Goal: Transaction & Acquisition: Purchase product/service

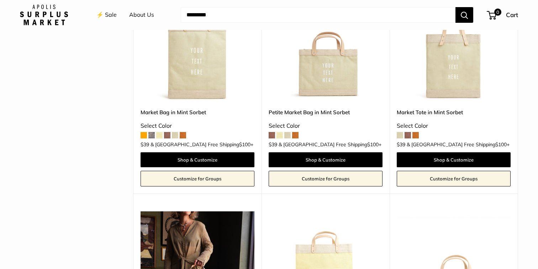
scroll to position [607, 0]
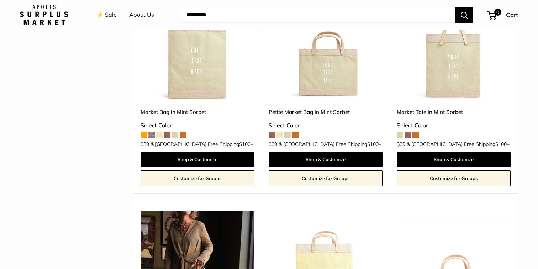
click at [417, 132] on span at bounding box center [416, 135] width 6 height 6
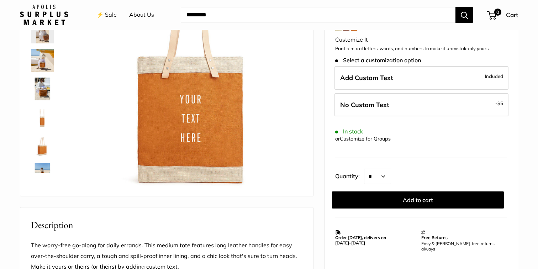
scroll to position [106, 0]
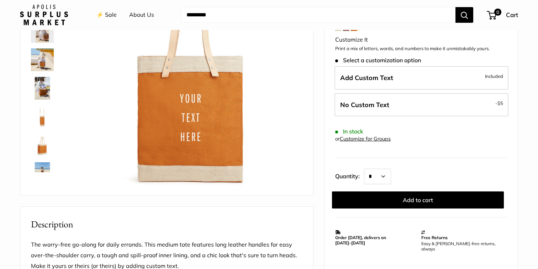
click at [45, 62] on img at bounding box center [42, 59] width 23 height 23
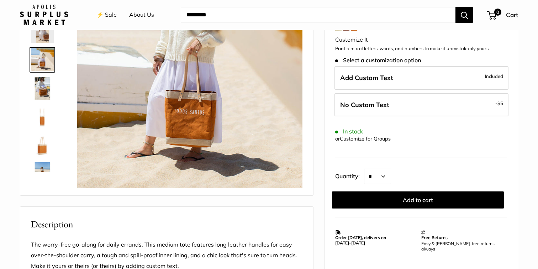
click at [45, 80] on img at bounding box center [42, 88] width 23 height 23
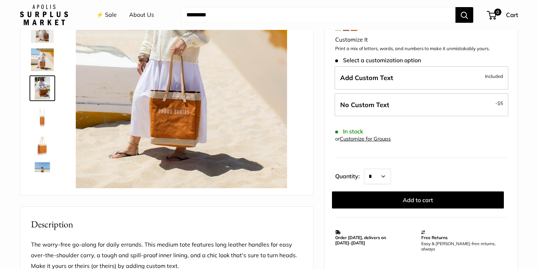
scroll to position [22, 0]
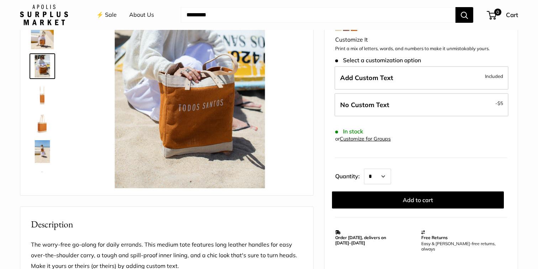
click at [44, 104] on img at bounding box center [42, 94] width 23 height 23
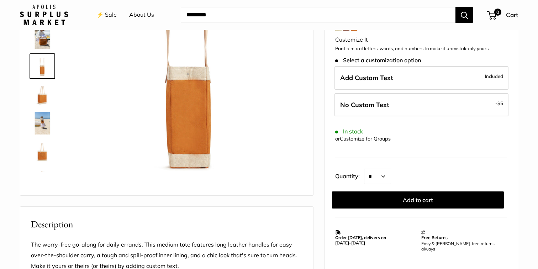
click at [44, 101] on img at bounding box center [42, 94] width 23 height 23
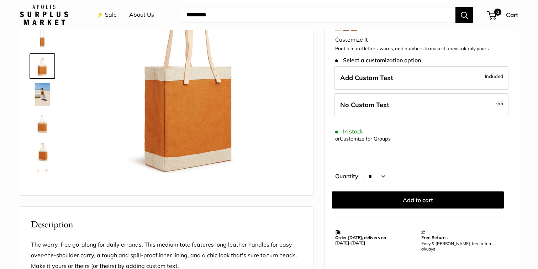
click at [43, 101] on img at bounding box center [42, 94] width 23 height 23
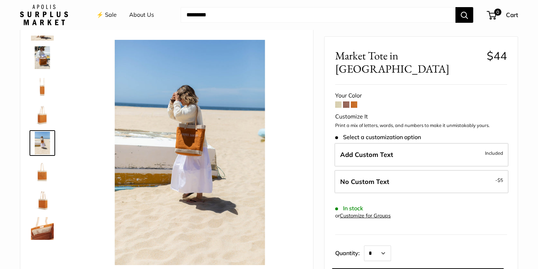
scroll to position [24, 0]
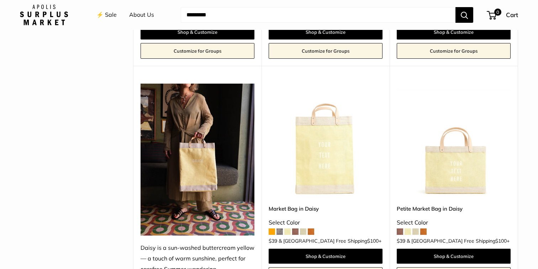
scroll to position [734, 0]
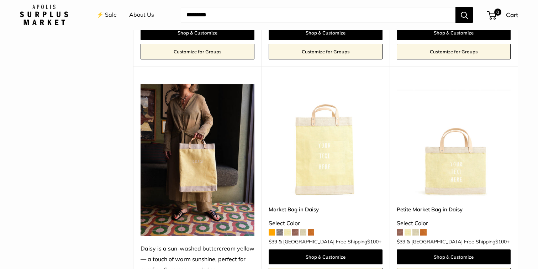
click at [424, 194] on div "Upgrade: Next Day Fulfillment Customizable Text Short Handle New Petite Market …" at bounding box center [454, 179] width 128 height 224
click at [430, 194] on div "Upgrade: Next Day Fulfillment Customizable Text Short Handle New Petite Market …" at bounding box center [454, 179] width 128 height 224
click at [431, 205] on link "Petite Market Bag in Daisy" at bounding box center [454, 209] width 114 height 8
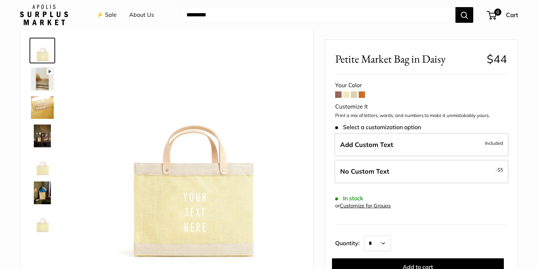
scroll to position [15, 0]
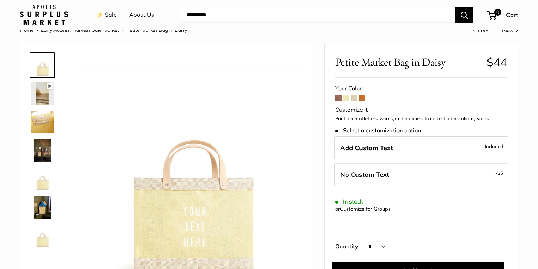
click at [361, 97] on span at bounding box center [362, 98] width 6 height 6
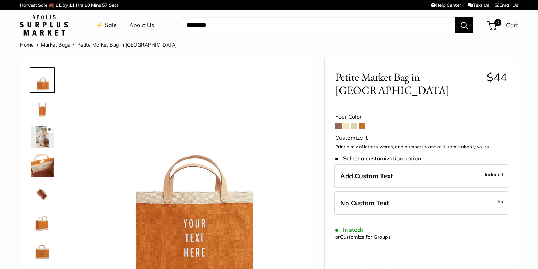
click at [341, 123] on span at bounding box center [338, 126] width 6 height 6
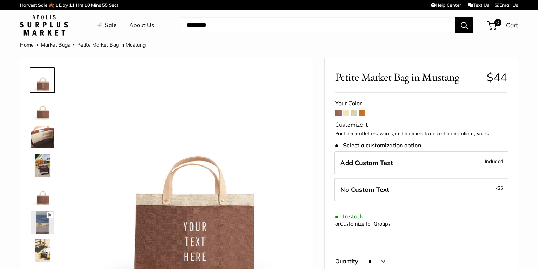
click at [109, 28] on link "⚡️ Sale" at bounding box center [106, 25] width 20 height 11
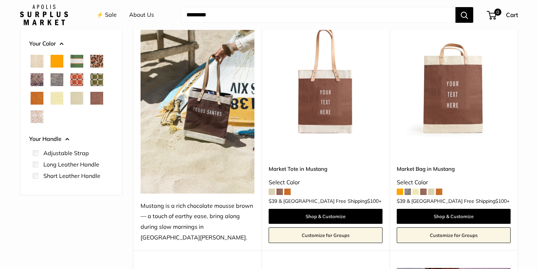
scroll to position [121, 0]
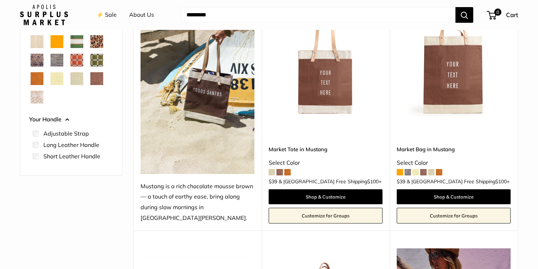
click at [408, 169] on span at bounding box center [408, 172] width 6 height 6
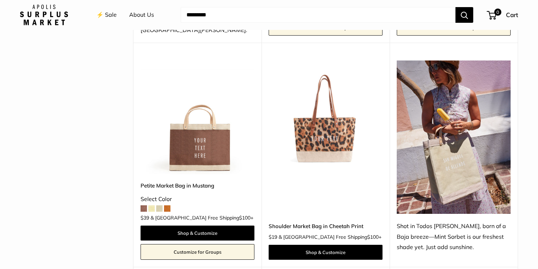
scroll to position [311, 0]
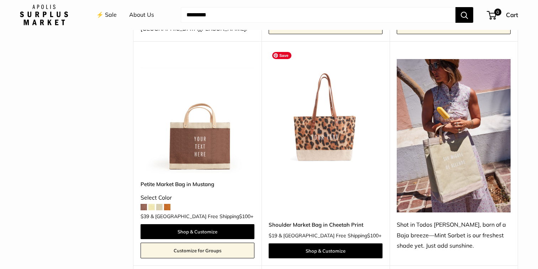
click at [0, 0] on img at bounding box center [0, 0] width 0 height 0
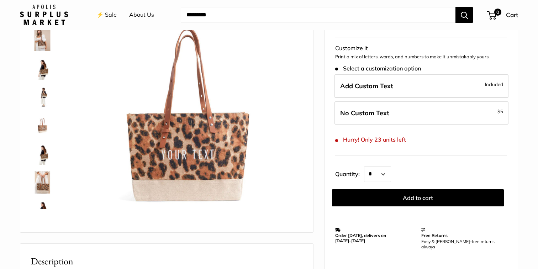
scroll to position [72, 0]
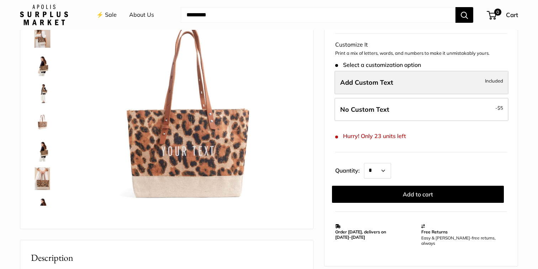
click at [396, 84] on label "Add Custom Text Included" at bounding box center [422, 82] width 174 height 23
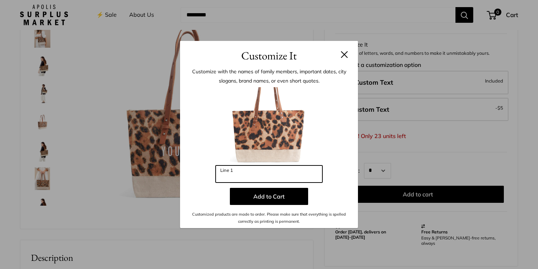
click at [282, 173] on input "Line 1" at bounding box center [269, 174] width 107 height 17
type input "*"
click at [344, 55] on button at bounding box center [344, 54] width 7 height 7
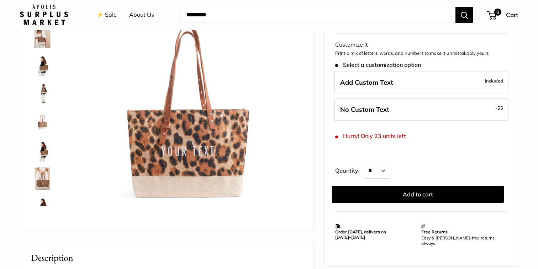
click at [42, 62] on img at bounding box center [42, 64] width 23 height 23
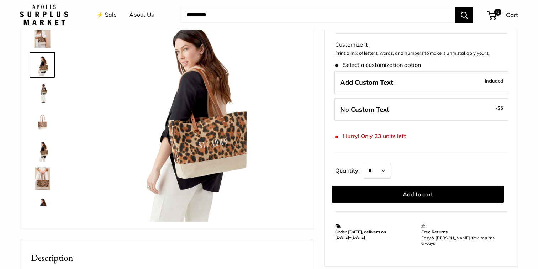
click at [45, 88] on img at bounding box center [42, 93] width 23 height 23
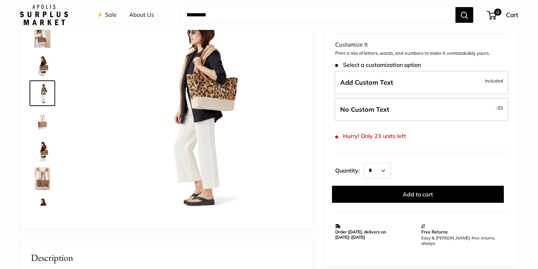
click at [48, 116] on img at bounding box center [42, 121] width 23 height 23
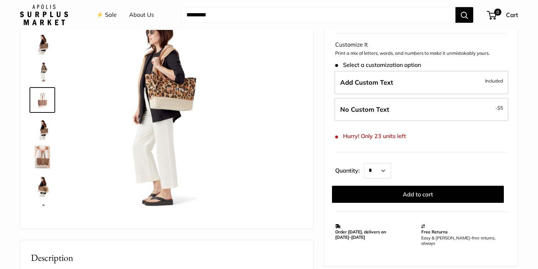
scroll to position [22, 0]
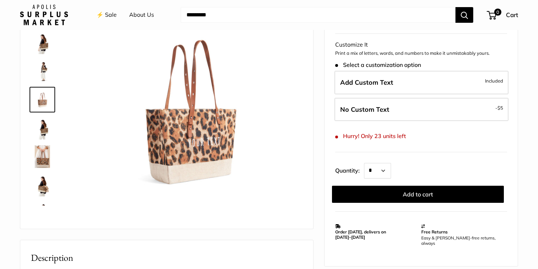
click at [48, 124] on img at bounding box center [42, 128] width 23 height 23
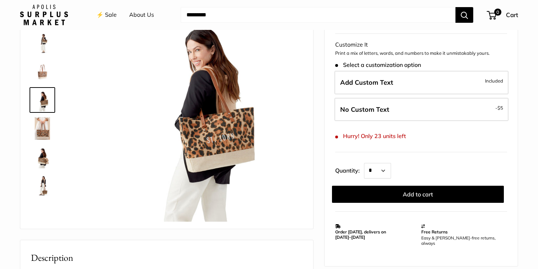
scroll to position [51, 0]
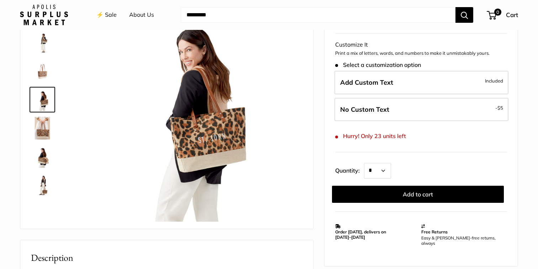
click at [46, 150] on img at bounding box center [42, 156] width 23 height 23
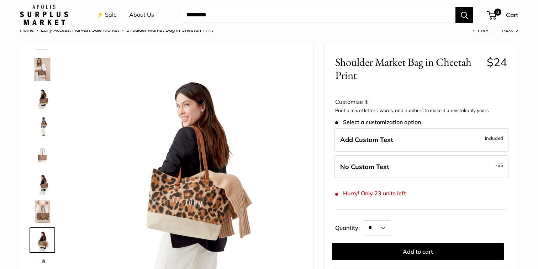
scroll to position [0, 0]
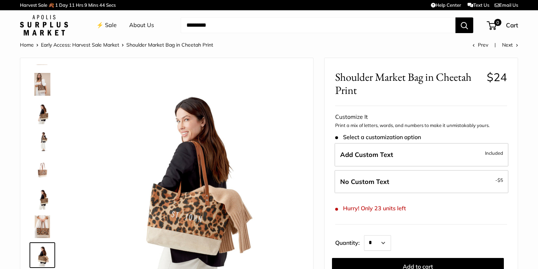
click at [209, 25] on input "Search..." at bounding box center [318, 25] width 275 height 16
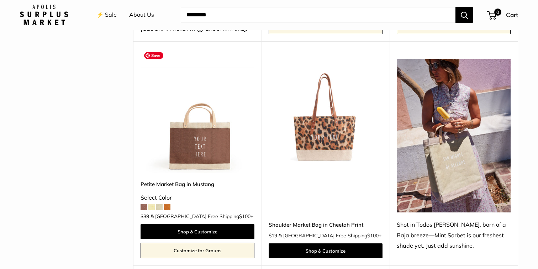
click at [0, 0] on img at bounding box center [0, 0] width 0 height 0
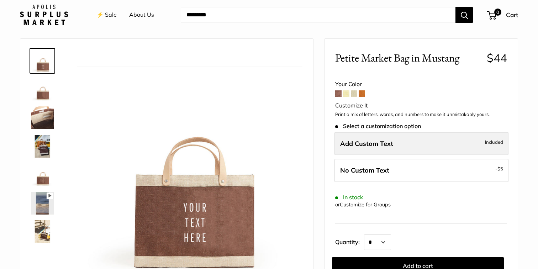
scroll to position [29, 0]
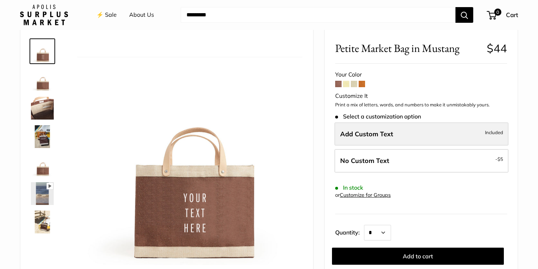
click at [382, 135] on span "Add Custom Text" at bounding box center [366, 134] width 53 height 8
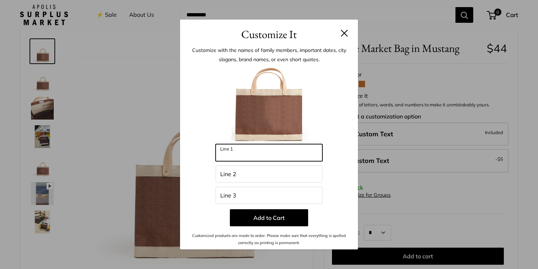
click at [284, 161] on input "Line 1" at bounding box center [269, 152] width 107 height 17
type input "**********"
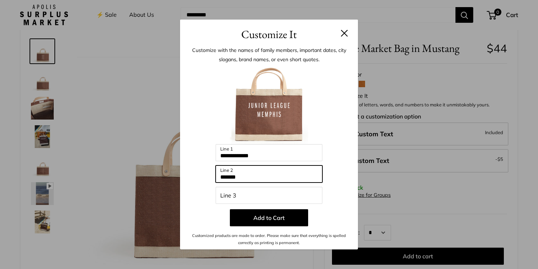
type input "*******"
click at [344, 33] on button at bounding box center [344, 33] width 7 height 7
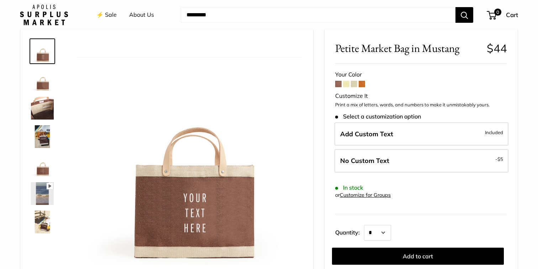
click at [106, 14] on link "⚡️ Sale" at bounding box center [106, 15] width 20 height 11
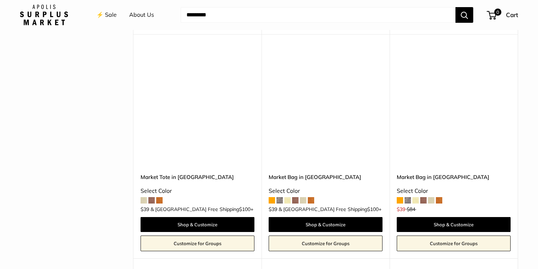
scroll to position [1217, 0]
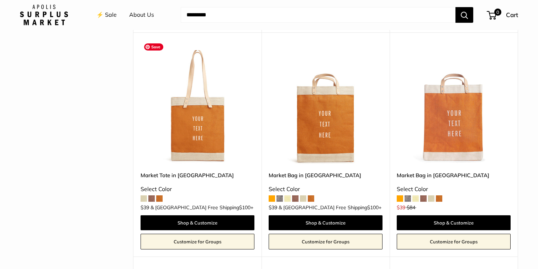
click at [0, 0] on img at bounding box center [0, 0] width 0 height 0
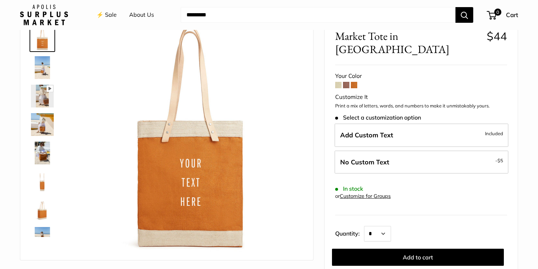
scroll to position [41, 0]
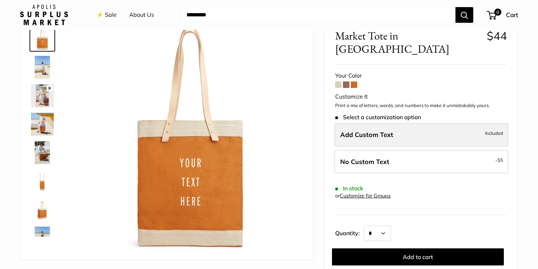
click at [391, 131] on span "Add Custom Text" at bounding box center [366, 135] width 53 height 8
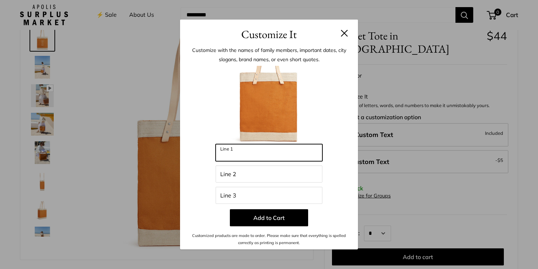
click at [299, 155] on input "Line 1" at bounding box center [269, 152] width 107 height 17
type input "**"
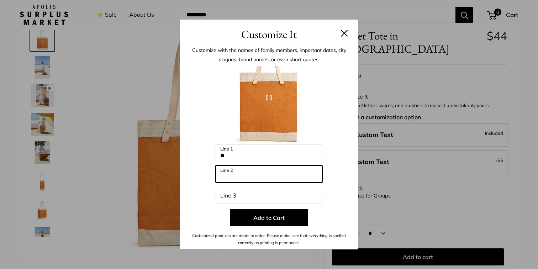
click at [288, 175] on input "Line 2" at bounding box center [269, 174] width 107 height 17
type input "****"
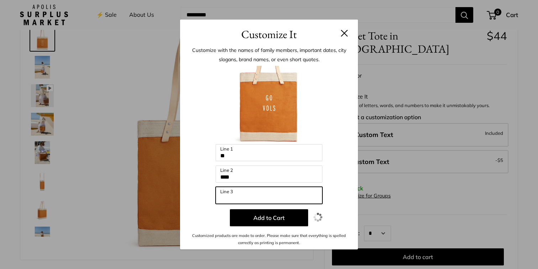
click at [281, 196] on input "Line 3" at bounding box center [269, 195] width 107 height 17
type input "***"
click at [343, 34] on button at bounding box center [344, 33] width 7 height 7
